Goal: Transaction & Acquisition: Book appointment/travel/reservation

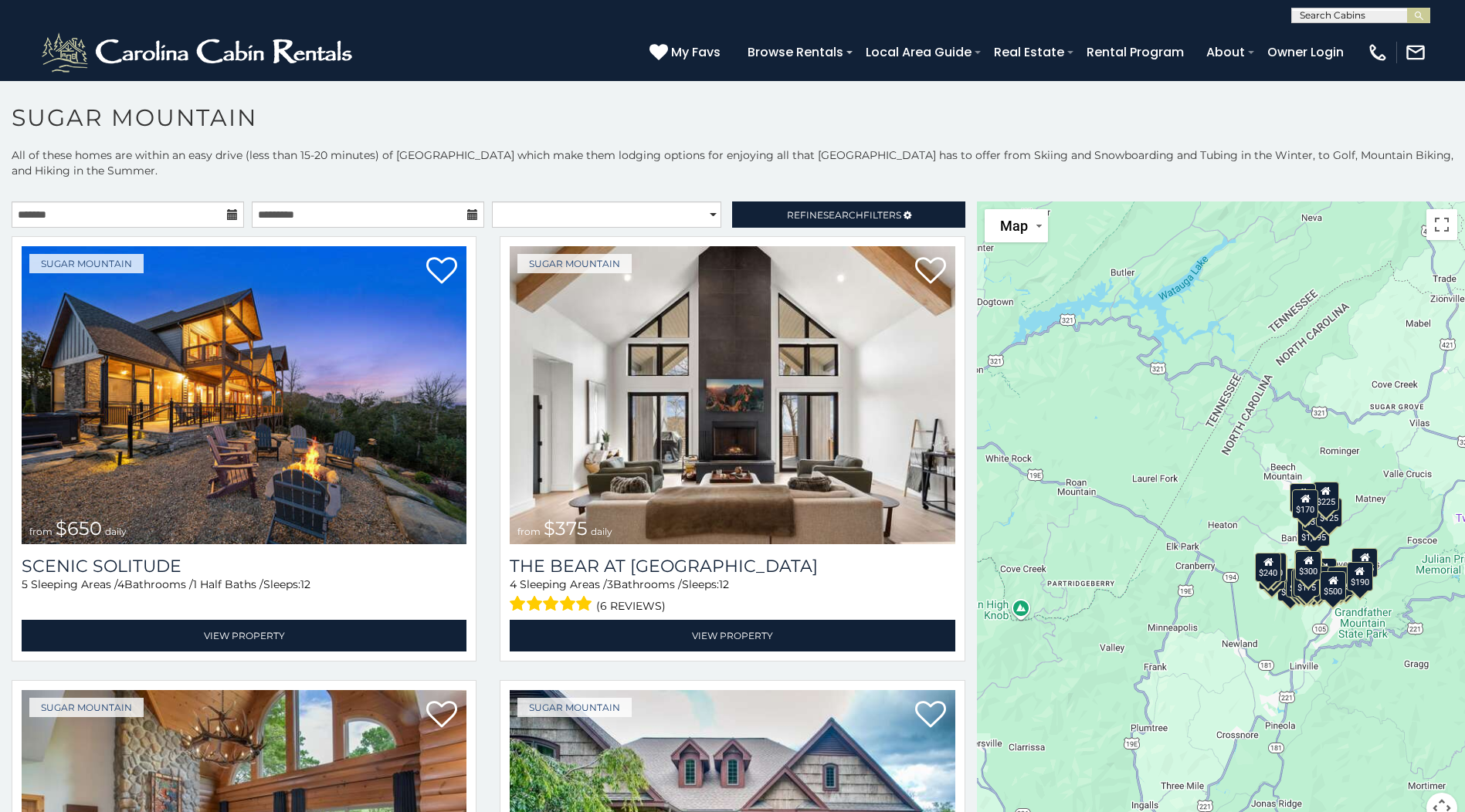
click at [227, 217] on icon at bounding box center [232, 214] width 11 height 11
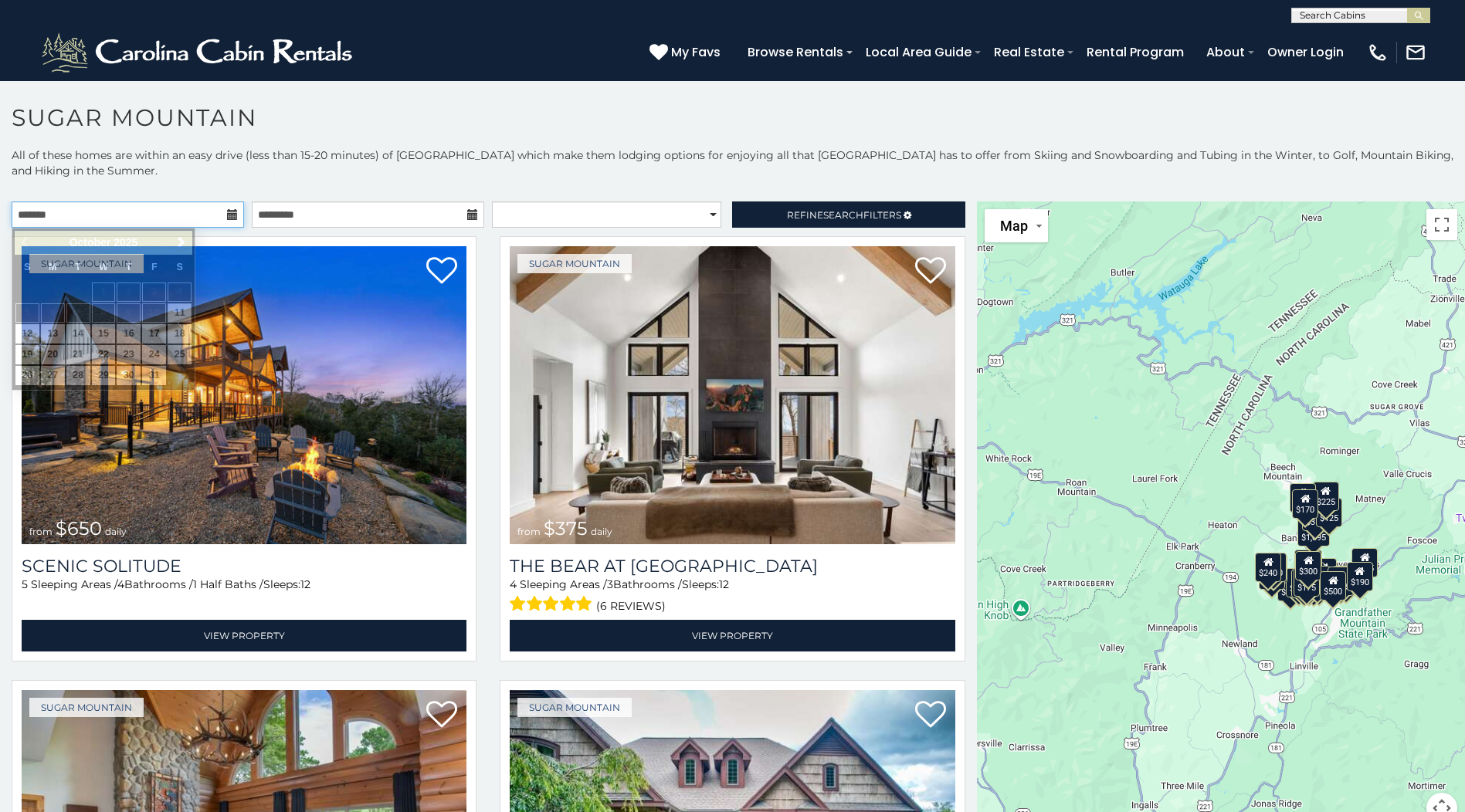
click at [172, 212] on input "text" at bounding box center [127, 214] width 232 height 26
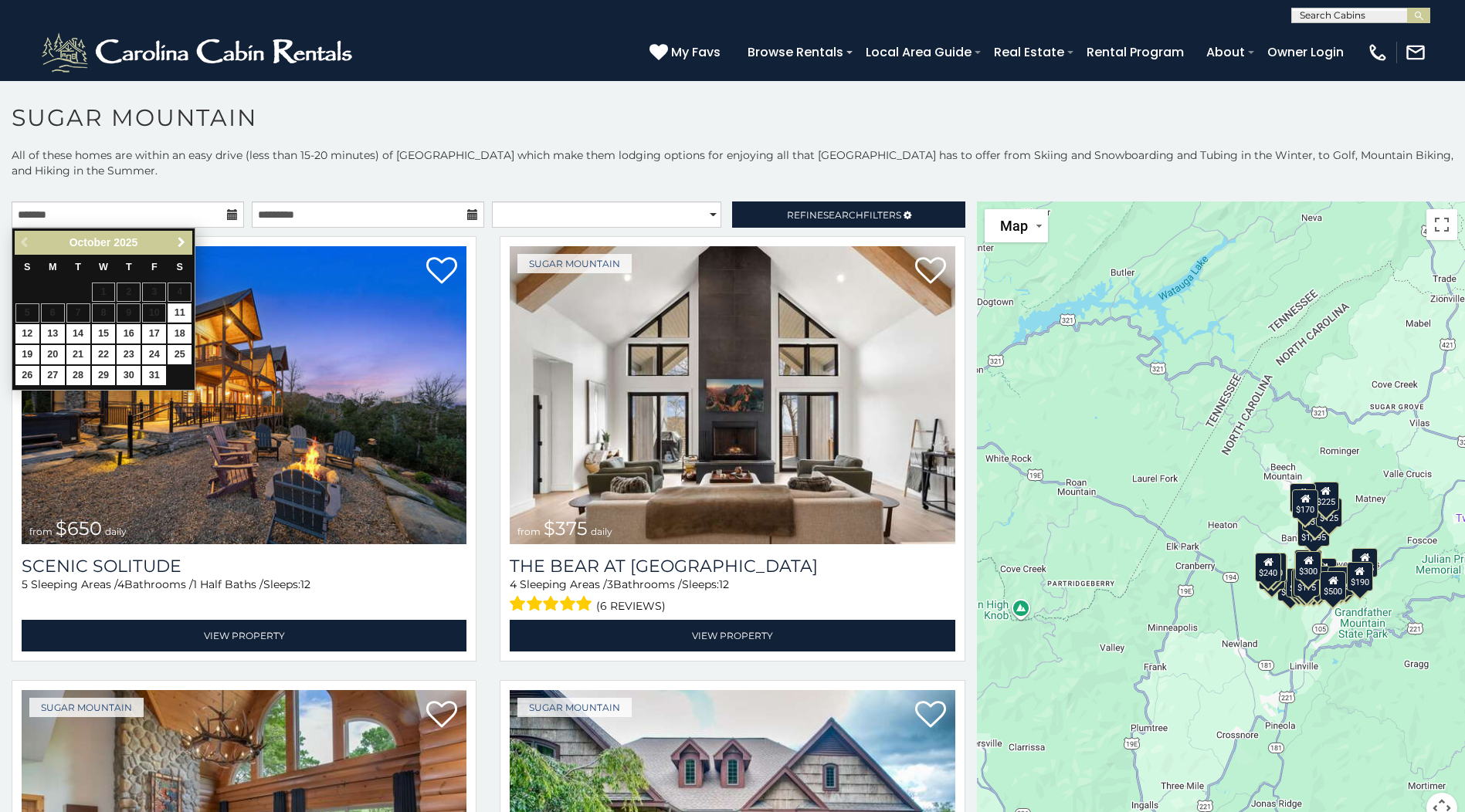
click at [186, 242] on span "Next" at bounding box center [181, 243] width 13 height 13
click at [186, 242] on span "Next" at bounding box center [181, 243] width 13 height 13
click at [184, 240] on span "Next" at bounding box center [181, 243] width 13 height 13
click at [184, 239] on span "Next" at bounding box center [181, 243] width 13 height 13
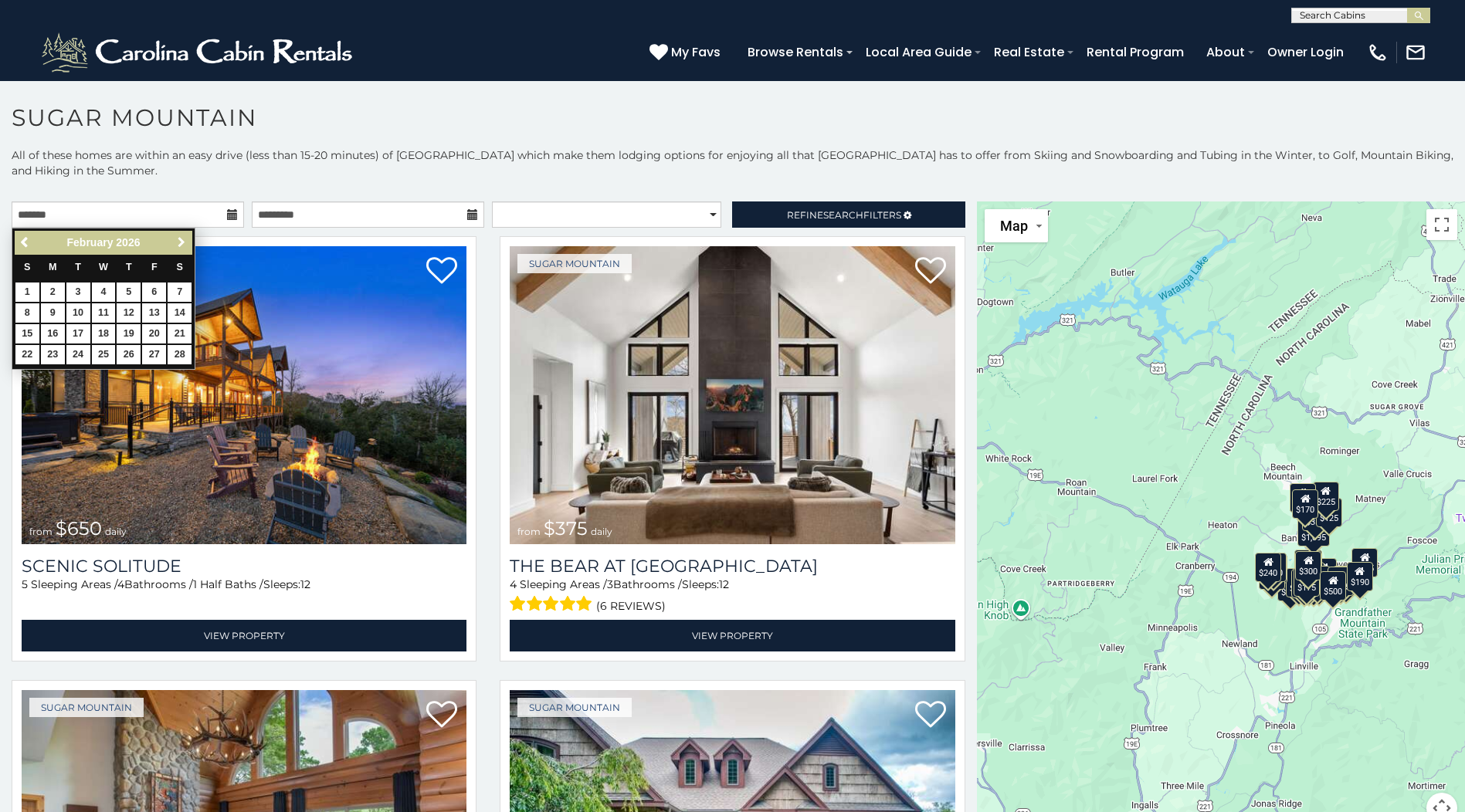
click at [183, 238] on span "Next" at bounding box center [181, 243] width 13 height 13
click at [182, 238] on span "Next" at bounding box center [181, 243] width 13 height 13
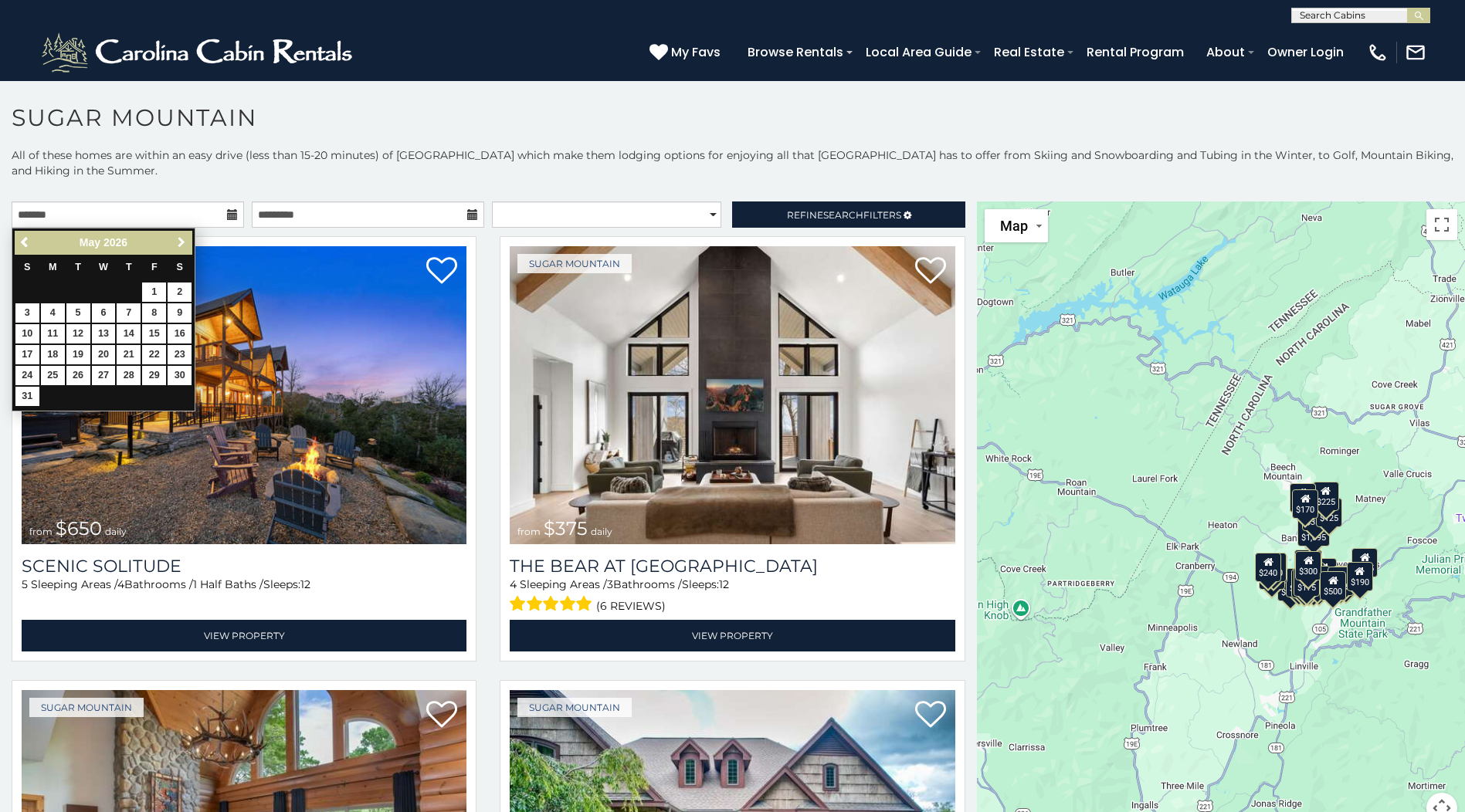
click at [181, 238] on span "Next" at bounding box center [181, 243] width 13 height 13
click at [175, 295] on link "6" at bounding box center [179, 292] width 24 height 20
type input "**********"
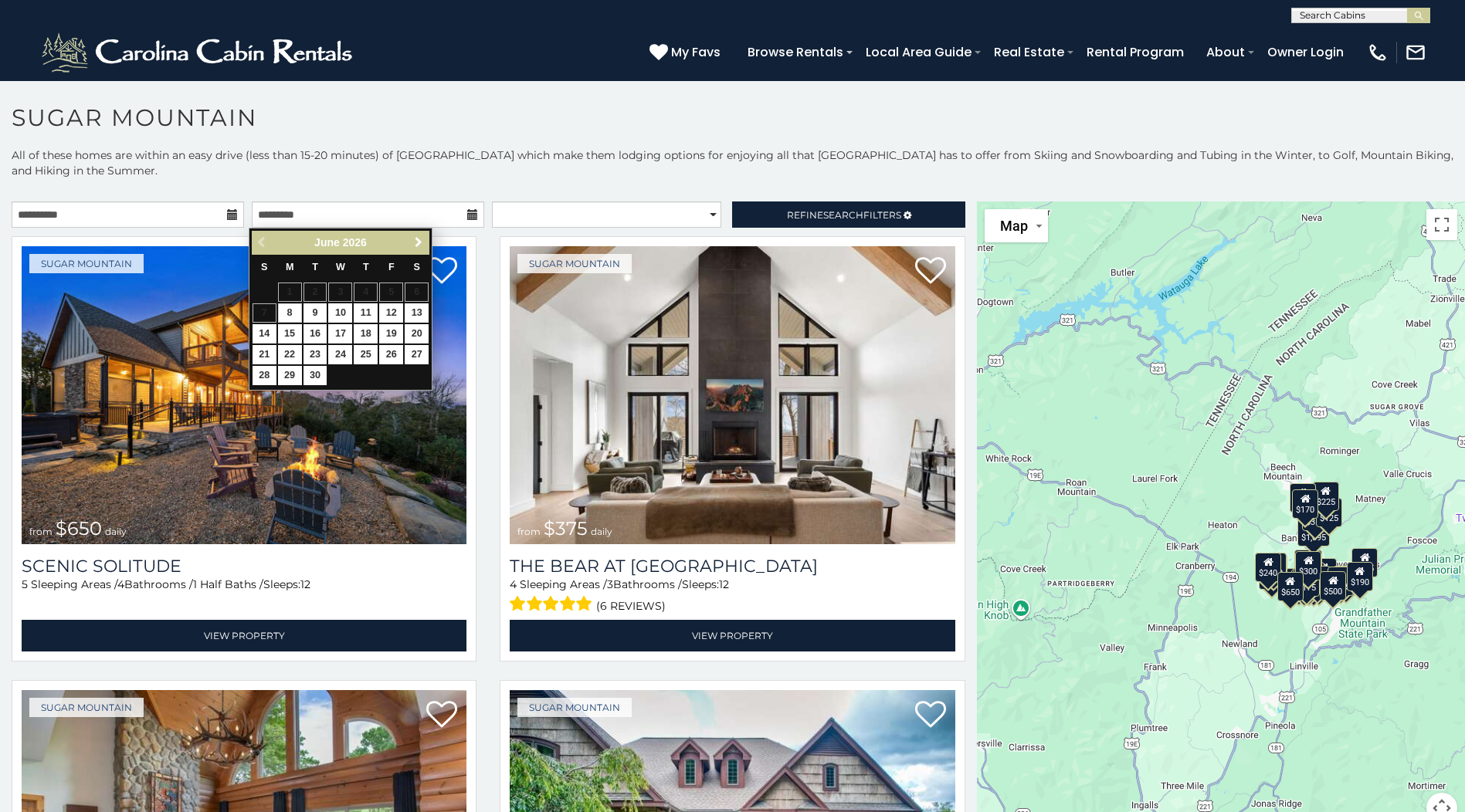
click at [419, 238] on span "Next" at bounding box center [419, 243] width 13 height 13
click at [416, 376] on link "31" at bounding box center [416, 376] width 24 height 20
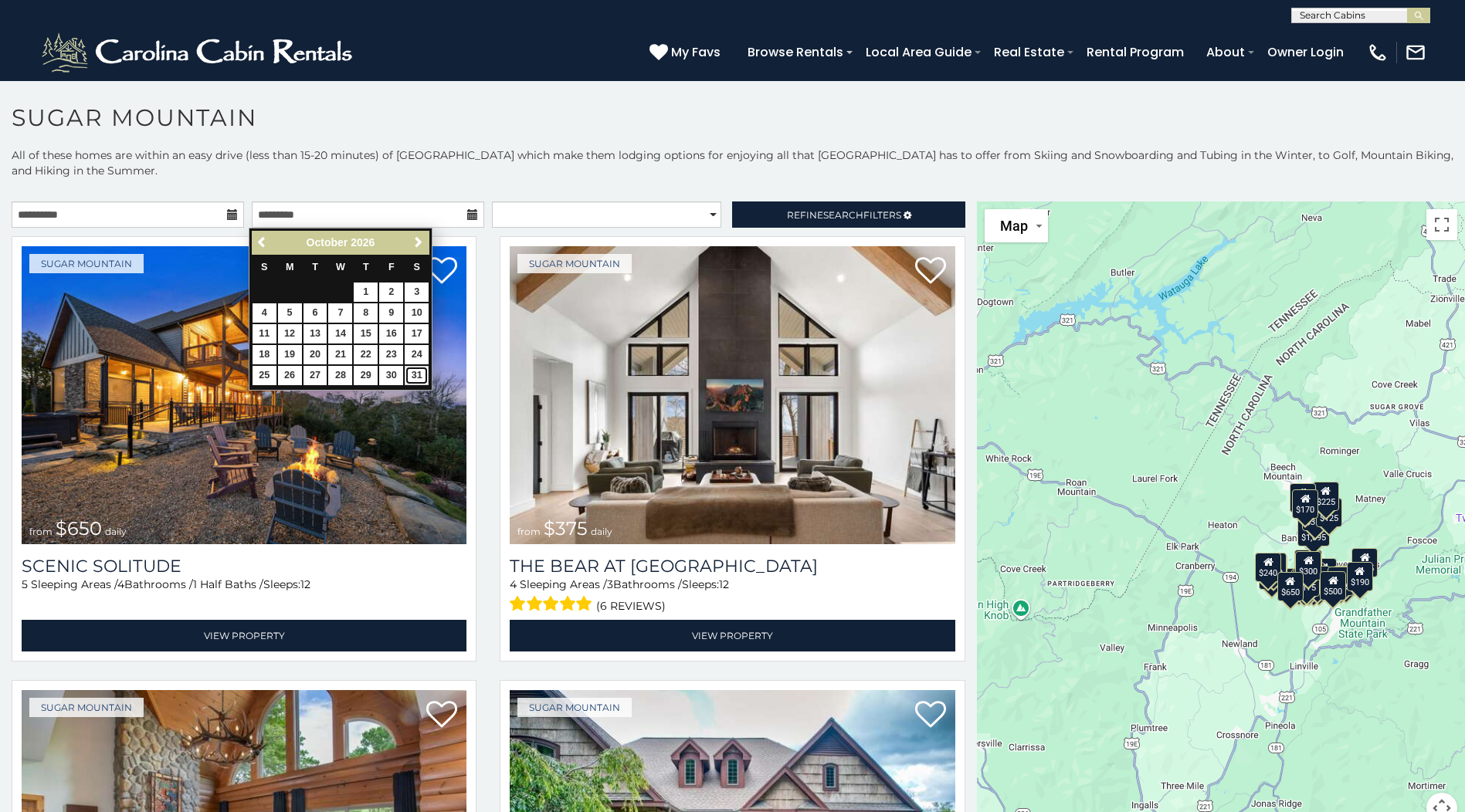
type input "**********"
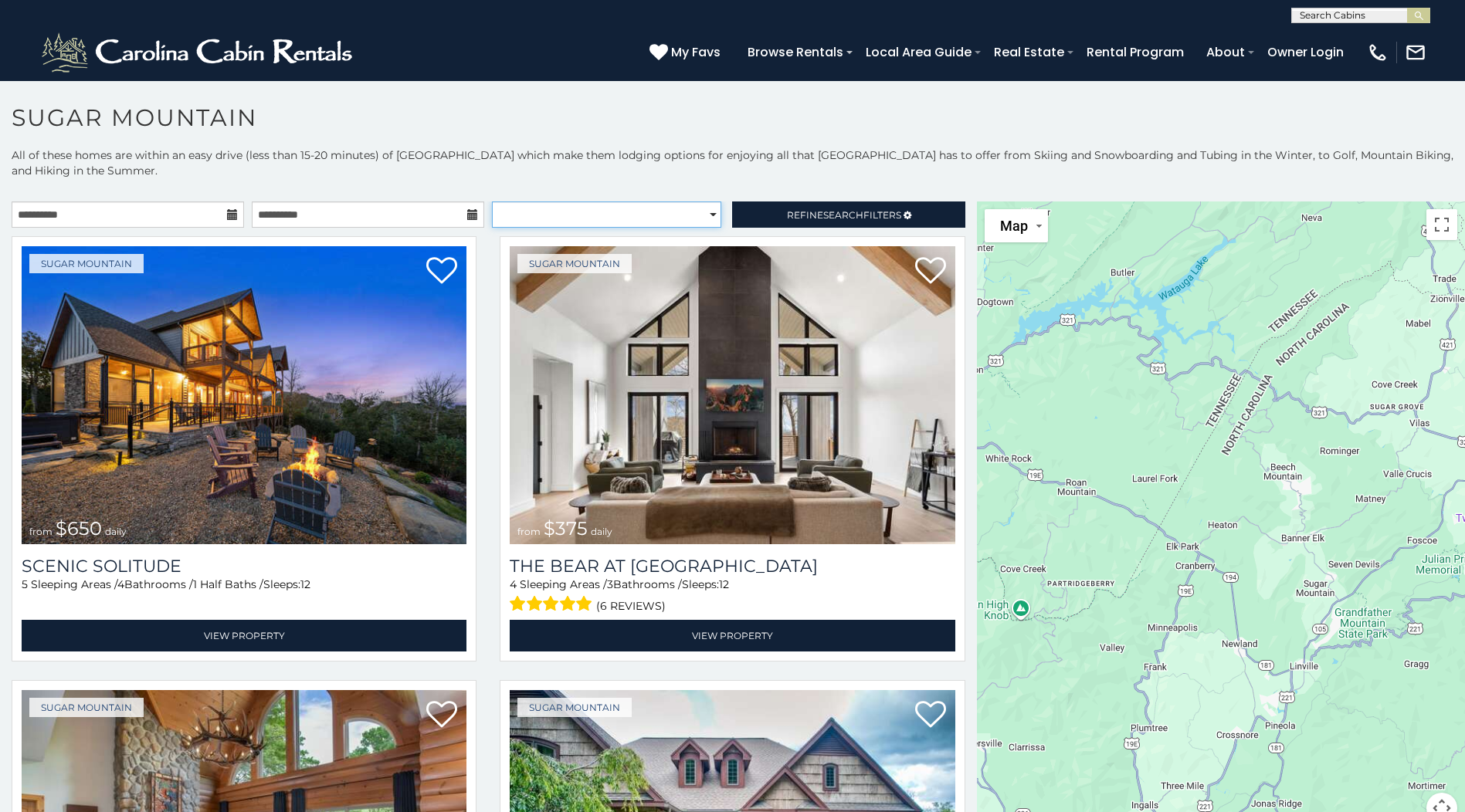
click at [702, 214] on select "**********" at bounding box center [607, 214] width 230 height 26
select select "*********"
click at [492, 202] on select "**********" at bounding box center [607, 214] width 230 height 26
click at [801, 213] on span "Refine Search Filters" at bounding box center [844, 214] width 114 height 12
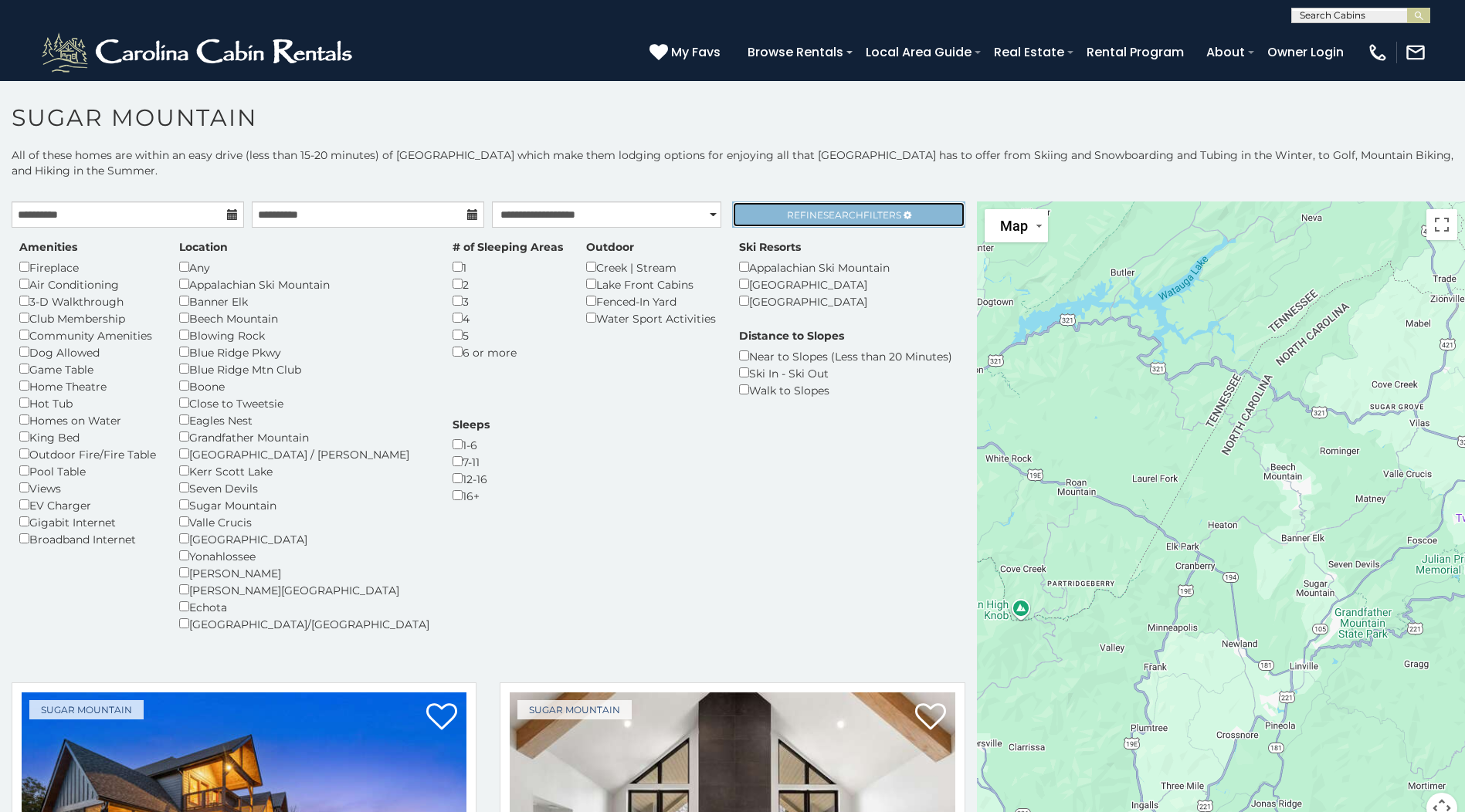
click at [798, 212] on span "Refine Search Filters" at bounding box center [844, 214] width 114 height 12
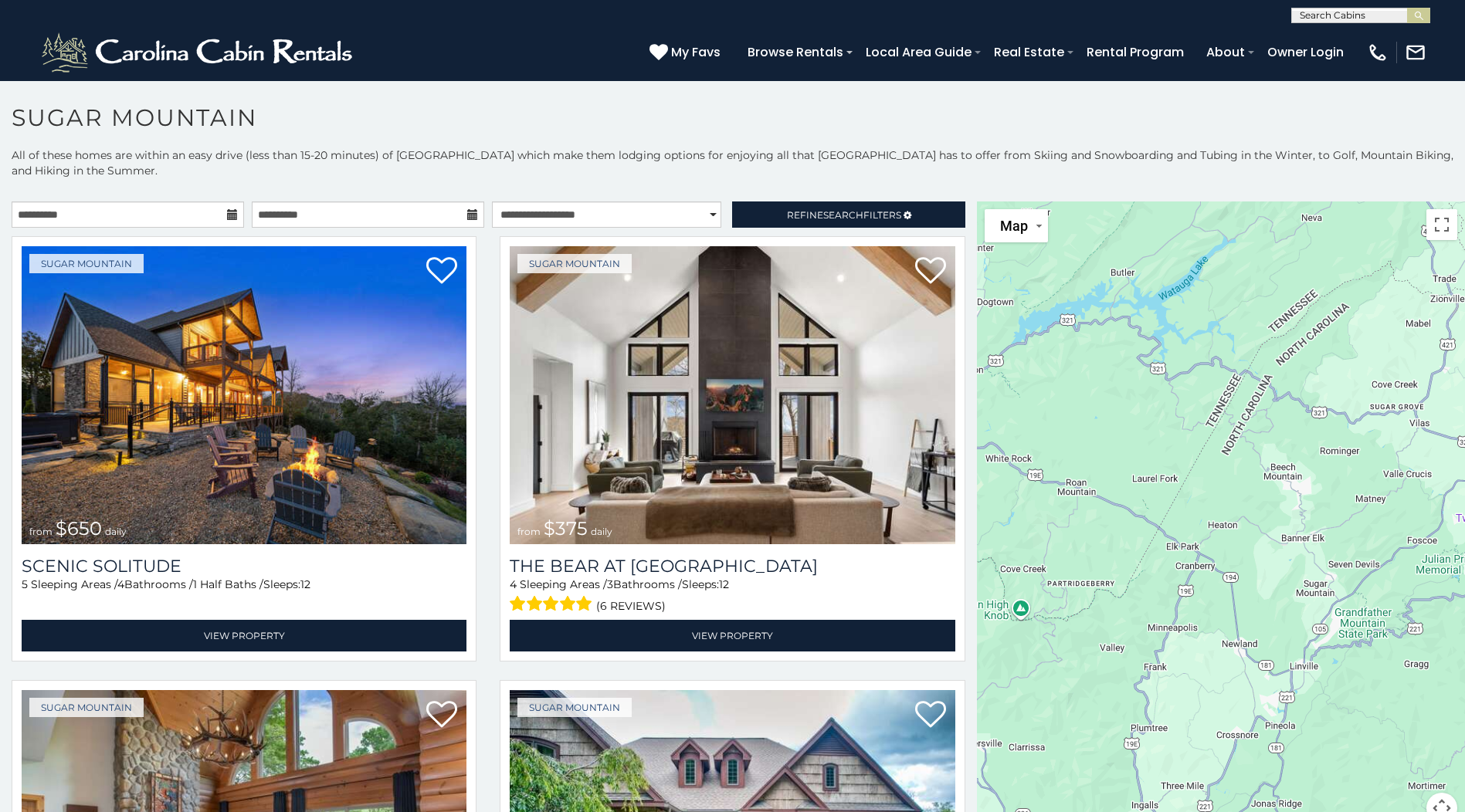
click at [590, 45] on div "(828) 295-6000 My Favs Browse Rentals Local Area Guide Activities & Attractions…" at bounding box center [732, 52] width 1465 height 58
click at [905, 164] on p "All of these homes are within an easy drive (less than 15-20 minutes) of Sugar …" at bounding box center [732, 170] width 1465 height 47
click at [335, 171] on p "All of these homes are within an easy drive (less than 15-20 minutes) of Sugar …" at bounding box center [732, 170] width 1465 height 47
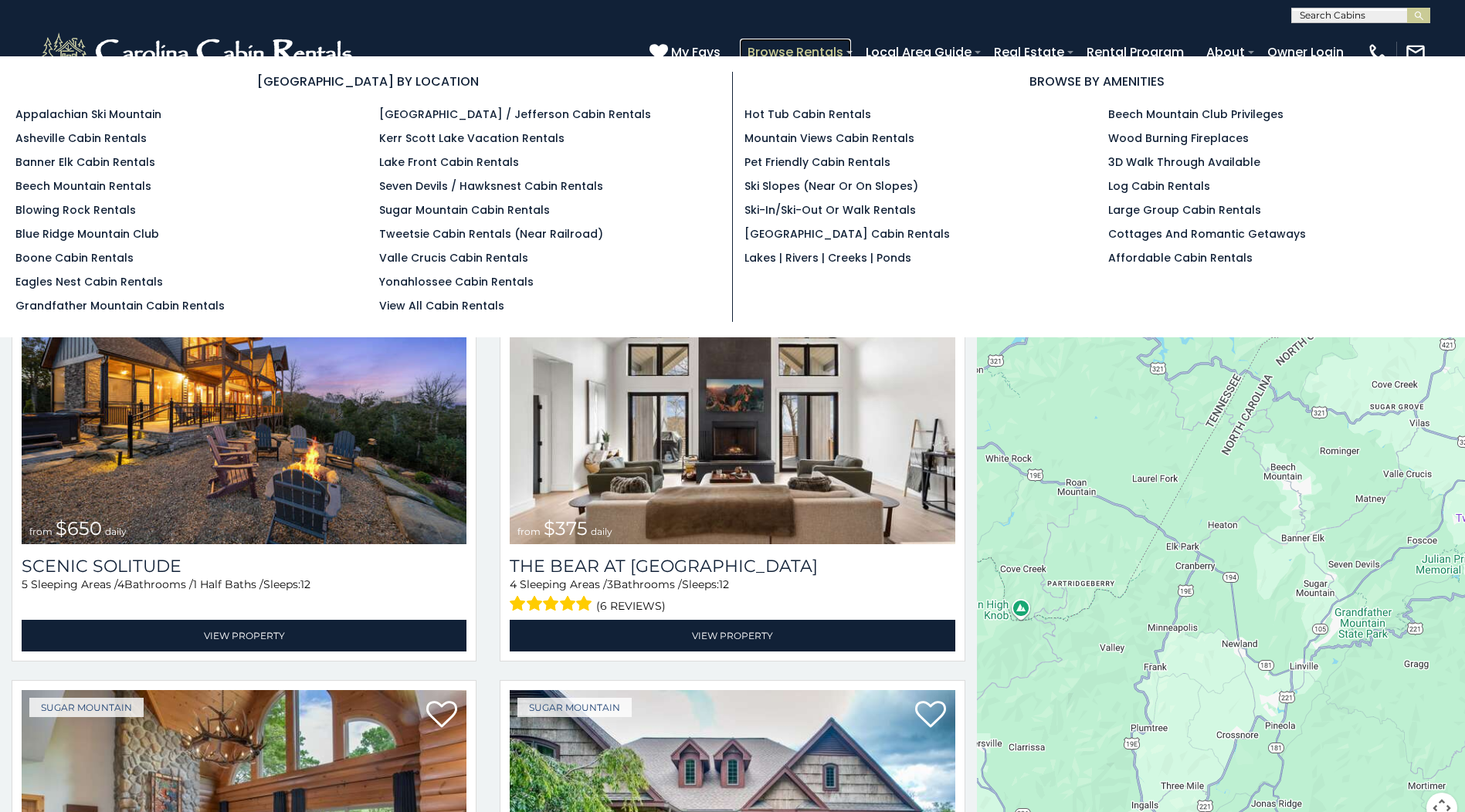
click at [807, 51] on link "Browse Rentals" at bounding box center [795, 52] width 111 height 27
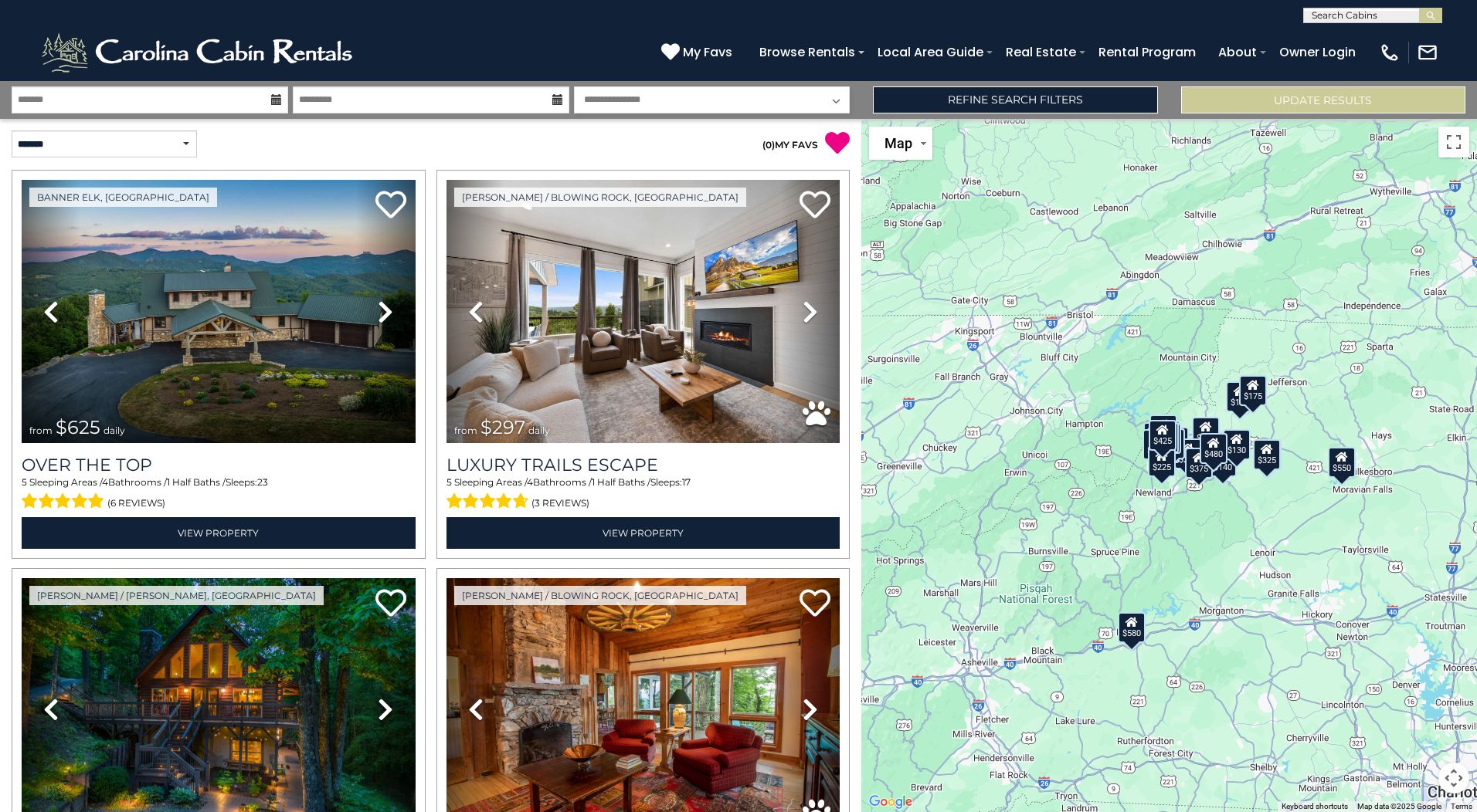
click at [274, 102] on icon at bounding box center [276, 99] width 11 height 11
click at [274, 98] on icon at bounding box center [276, 99] width 11 height 11
click at [210, 99] on input "text" at bounding box center [150, 99] width 276 height 27
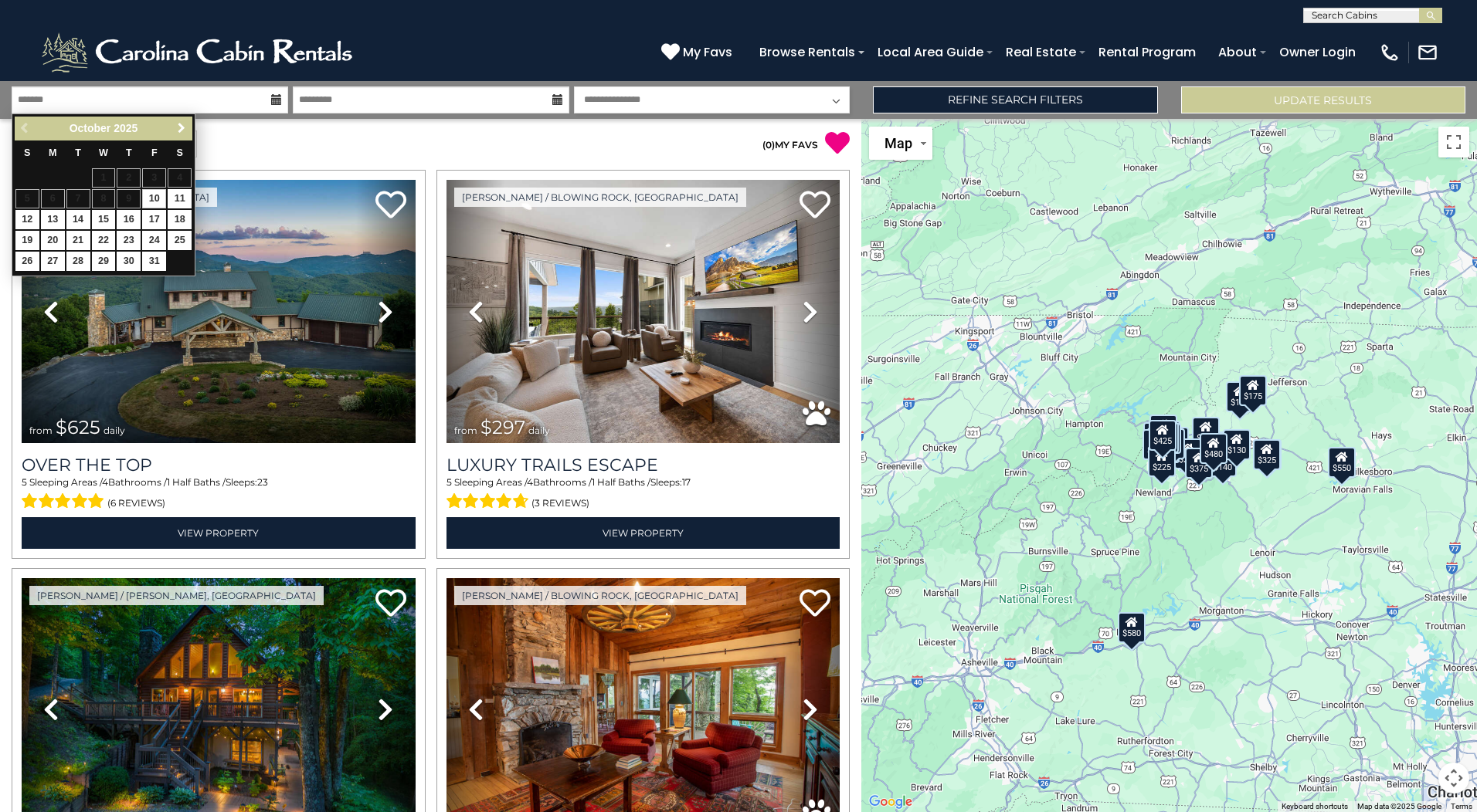
click at [186, 126] on span "Next" at bounding box center [181, 128] width 13 height 13
click at [185, 125] on span "Next" at bounding box center [181, 128] width 13 height 13
click at [184, 125] on span "Next" at bounding box center [181, 128] width 13 height 13
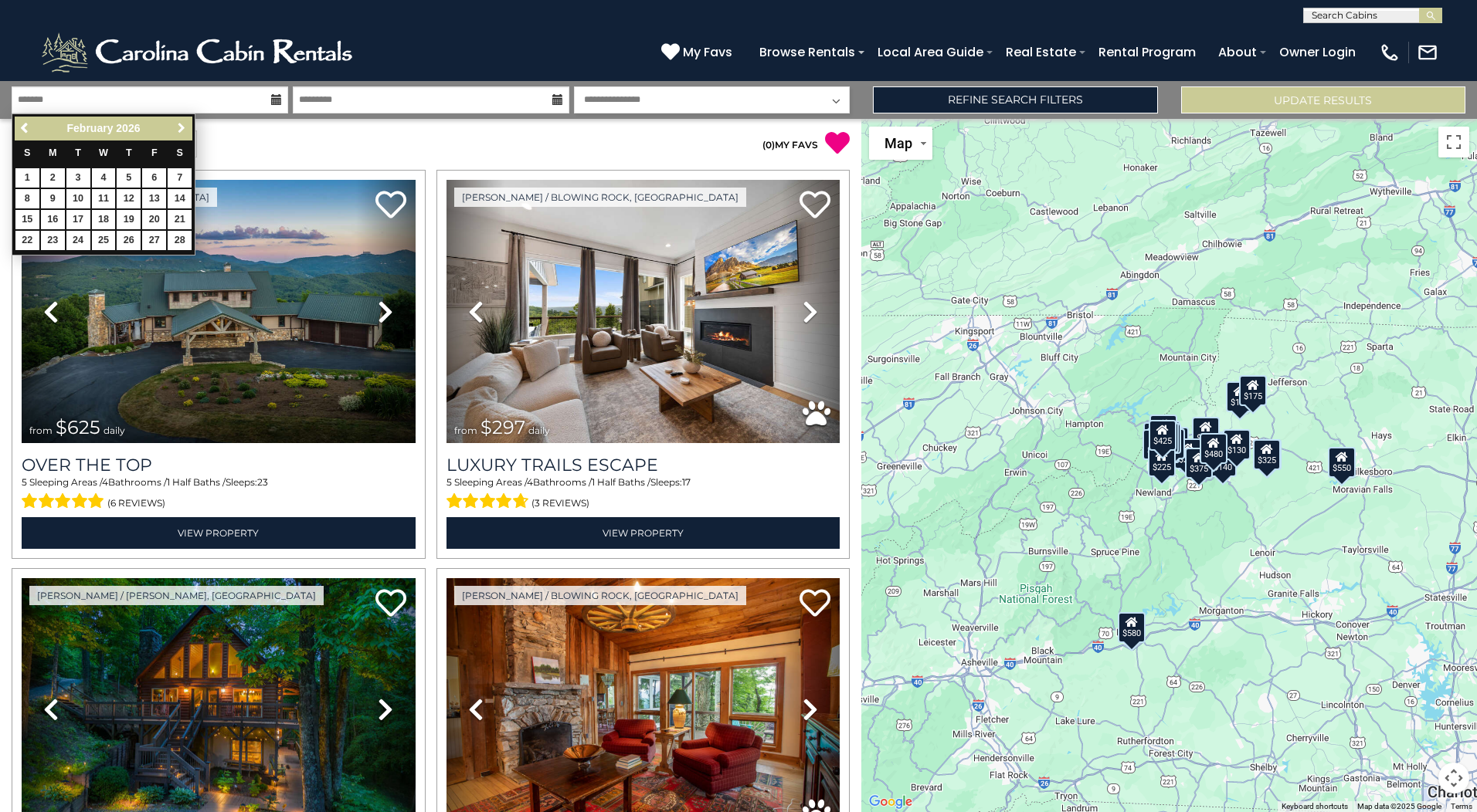
click at [183, 125] on span "Next" at bounding box center [181, 128] width 13 height 13
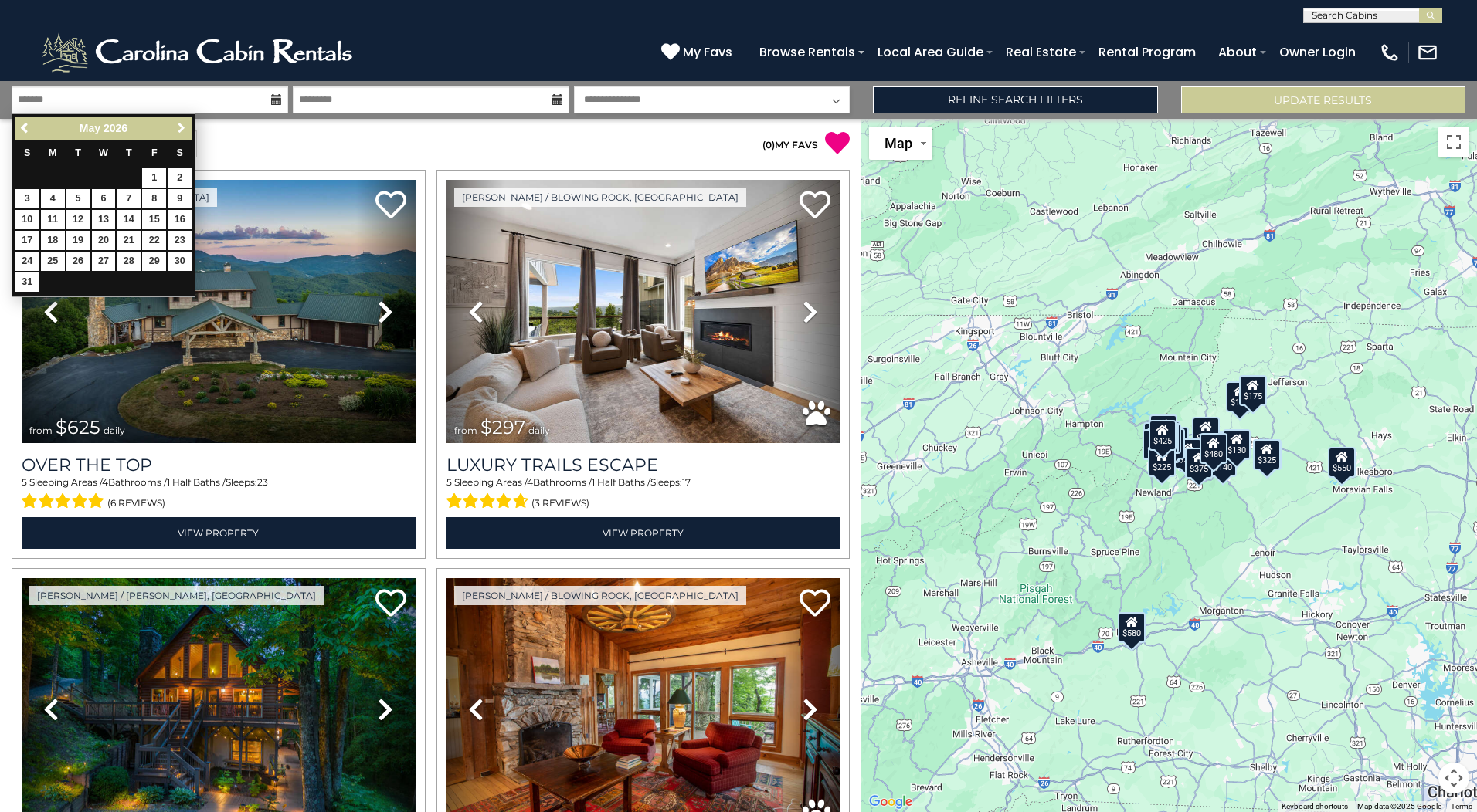
click at [178, 125] on span "Next" at bounding box center [181, 128] width 13 height 13
click at [178, 172] on link "6" at bounding box center [179, 178] width 24 height 20
type input "******"
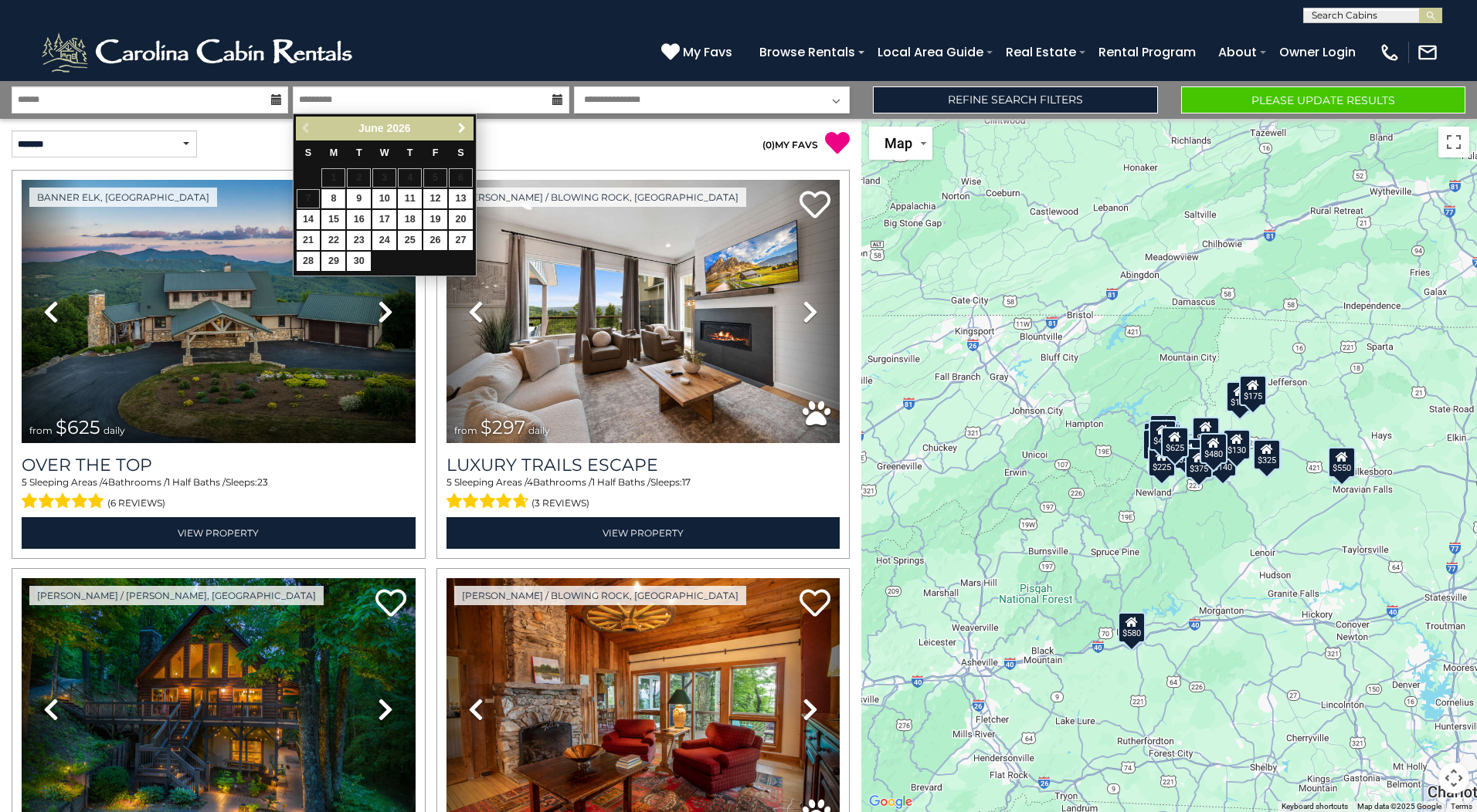
click at [459, 129] on span "Next" at bounding box center [462, 128] width 13 height 13
click at [459, 128] on span "Next" at bounding box center [462, 128] width 13 height 13
click at [460, 255] on link "31" at bounding box center [460, 262] width 24 height 20
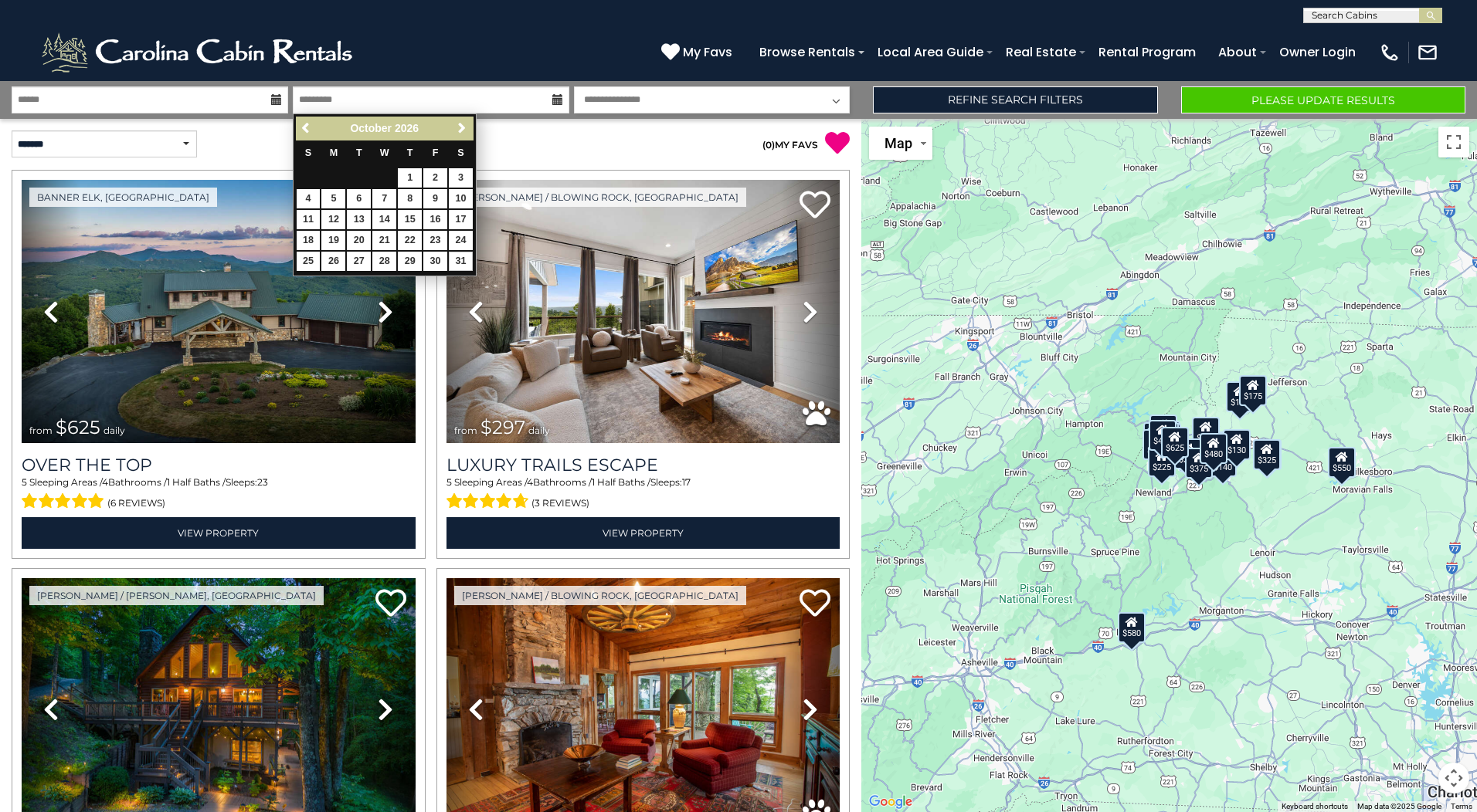
type input "********"
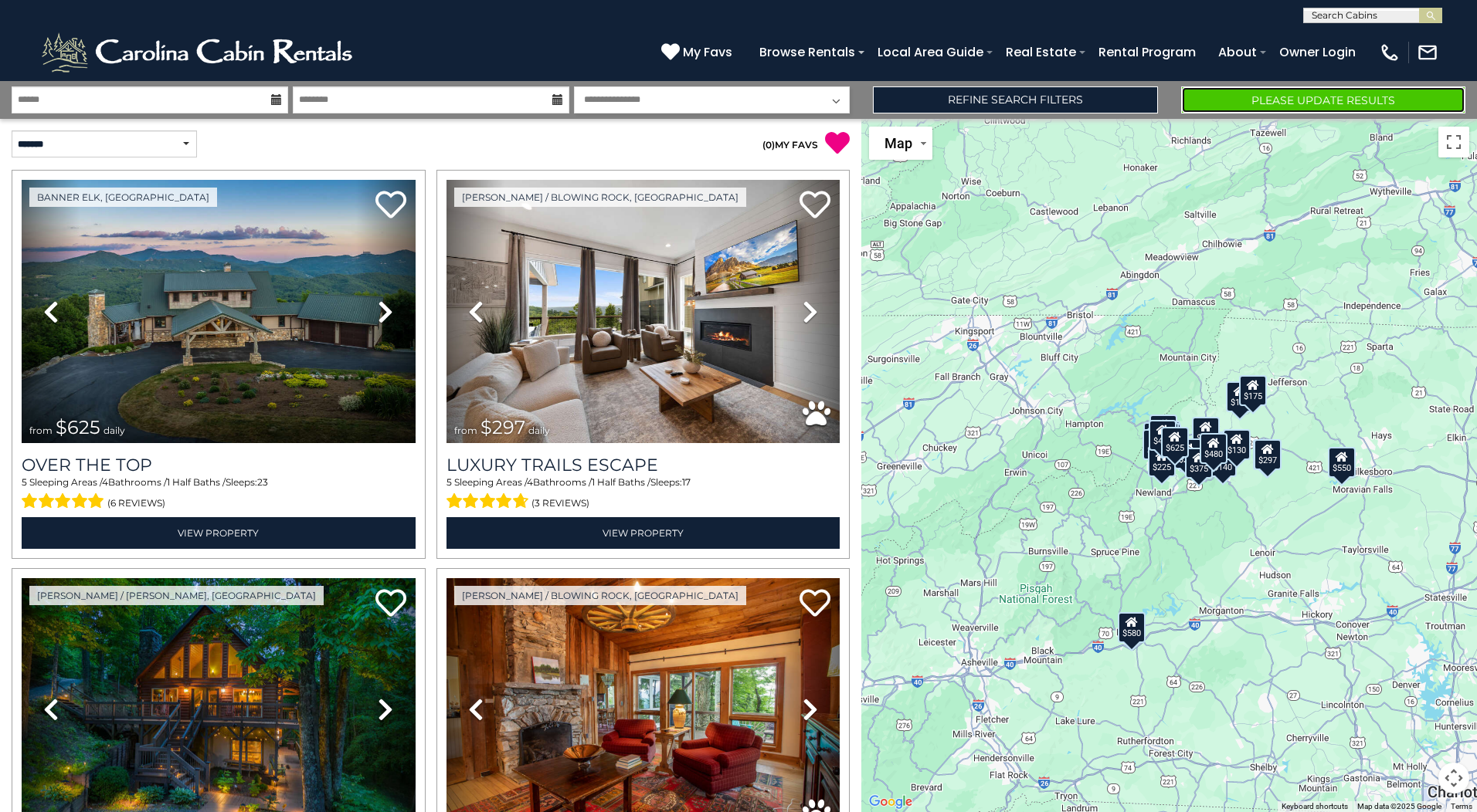
click at [1266, 103] on button "Please Update Results" at bounding box center [1323, 99] width 284 height 27
